Goal: Task Accomplishment & Management: Manage account settings

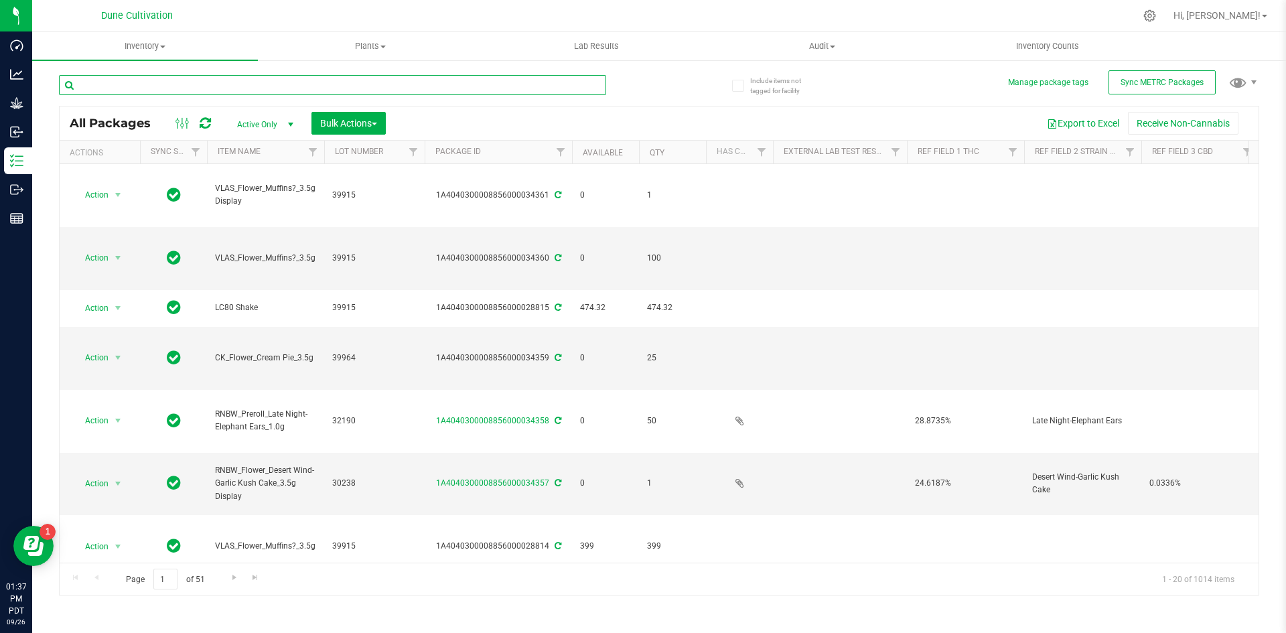
click at [140, 84] on input "text" at bounding box center [332, 85] width 547 height 20
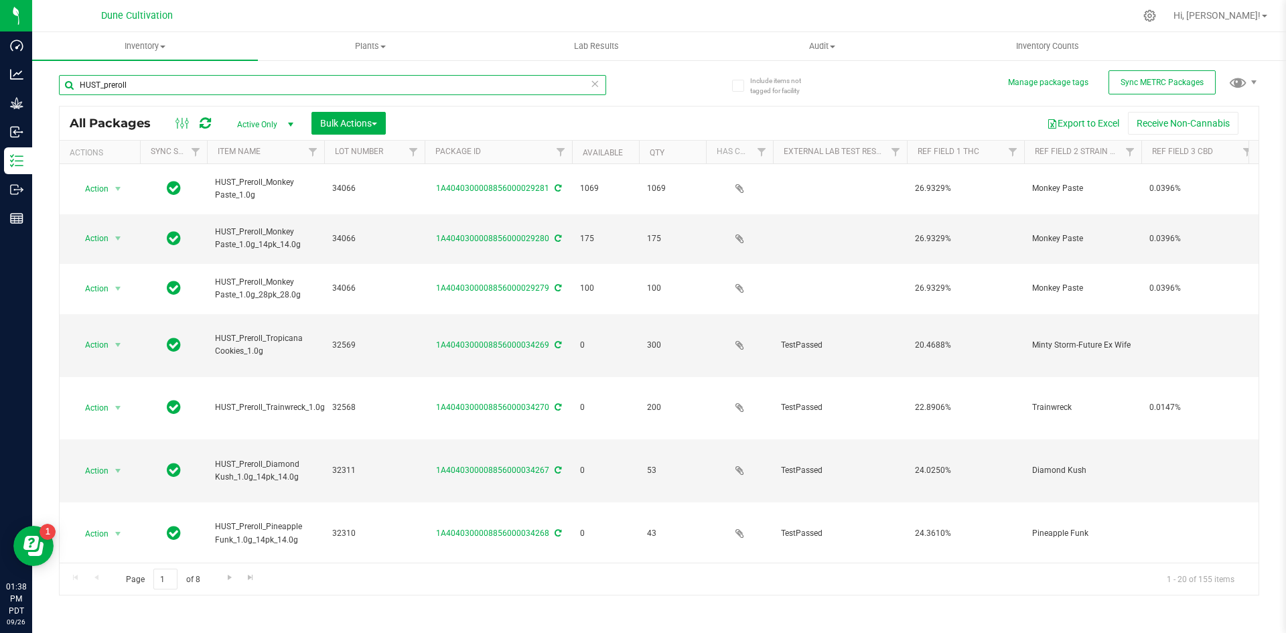
type input "HUST_preroll"
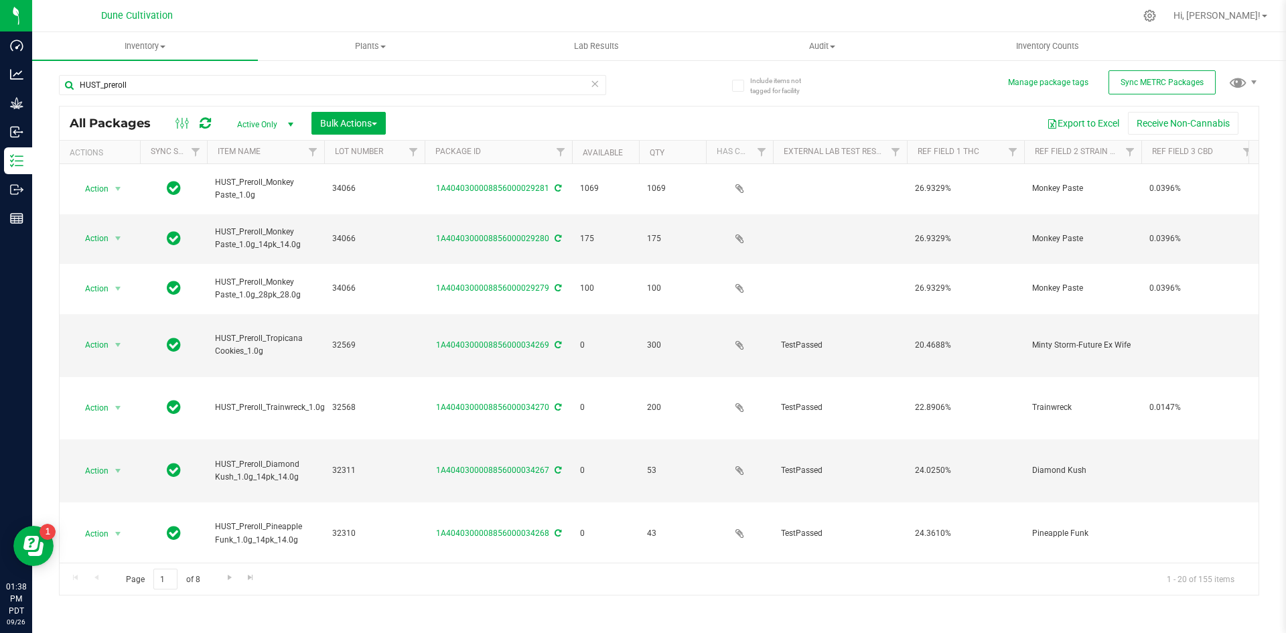
click at [593, 82] on icon at bounding box center [594, 83] width 9 height 16
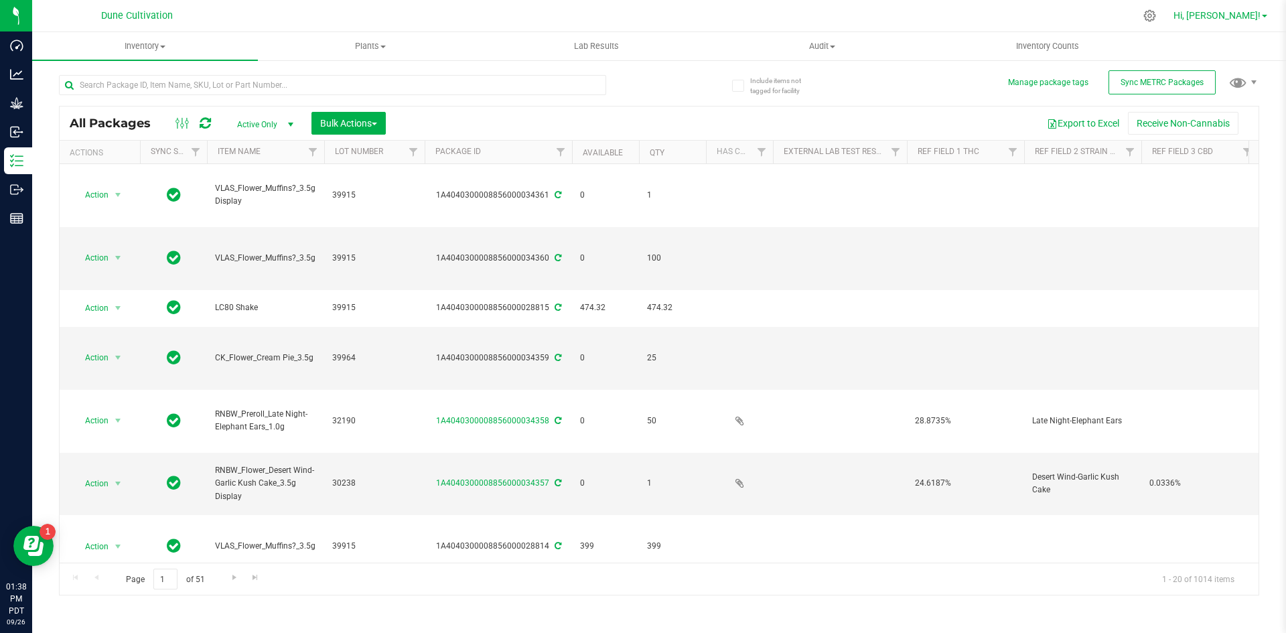
click at [1231, 16] on span "Hi, [PERSON_NAME]!" at bounding box center [1216, 15] width 87 height 11
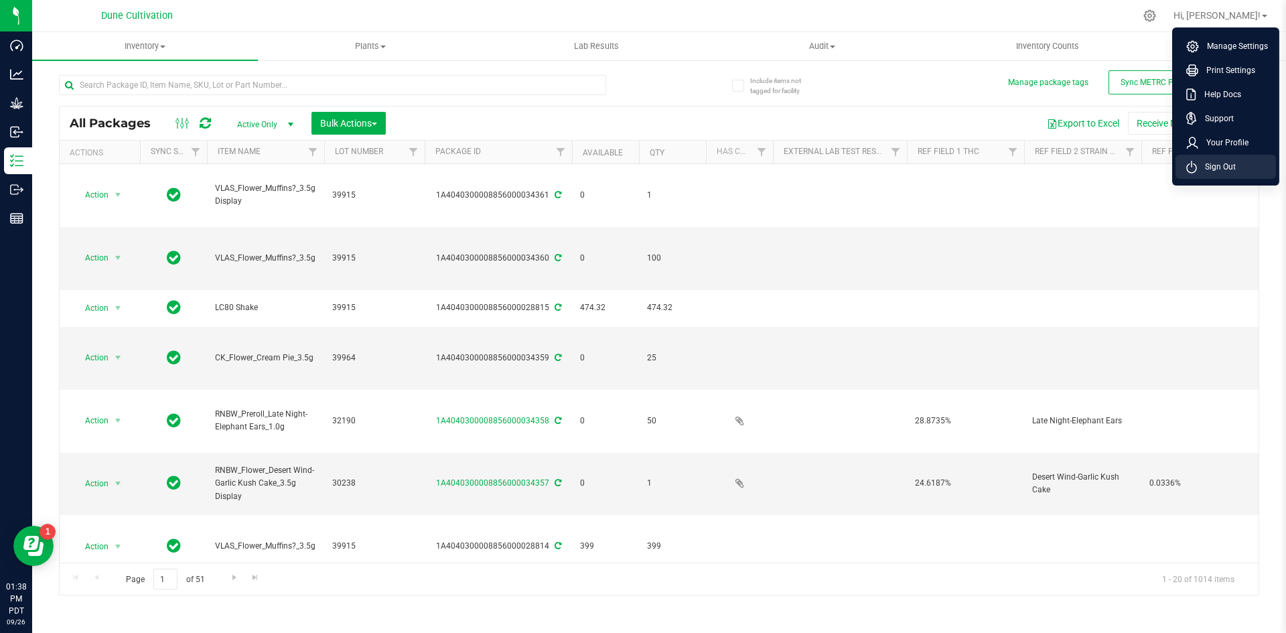
click at [1205, 163] on span "Sign Out" at bounding box center [1216, 166] width 39 height 13
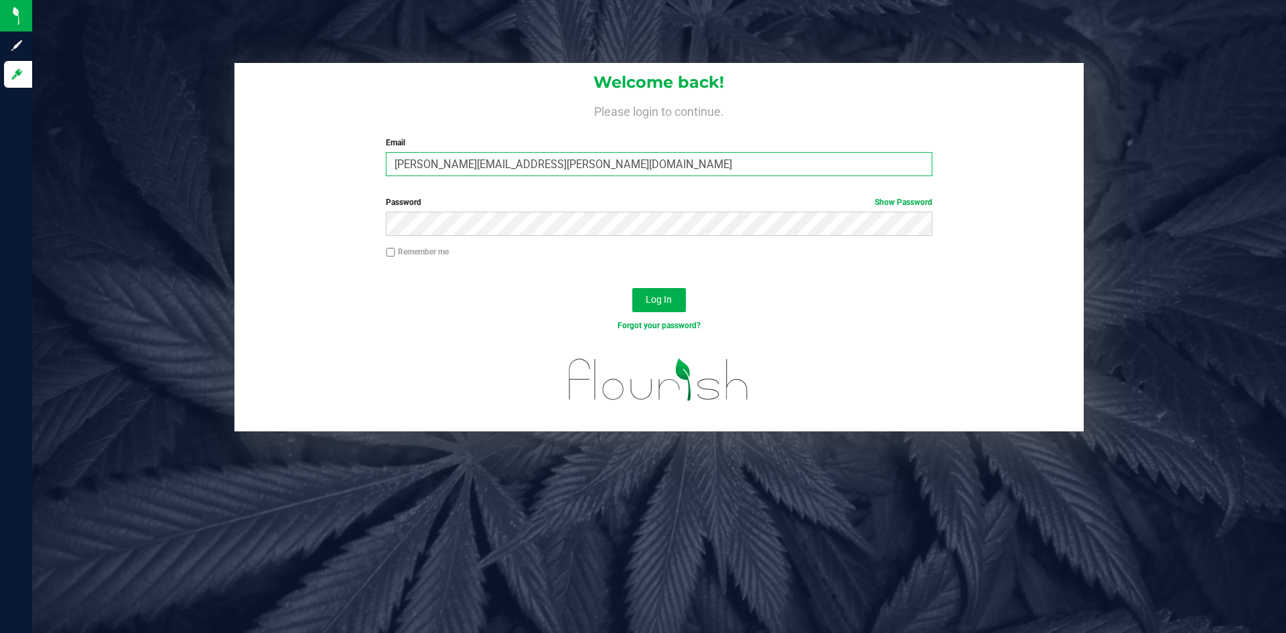
click at [457, 165] on input "doug.rowell@perfectharvestco.com" at bounding box center [659, 164] width 546 height 24
type input "doug.rowell.pro@perfectharvestco.com"
click at [632, 288] on button "Log In" at bounding box center [659, 300] width 54 height 24
